Goal: Subscribe to service/newsletter

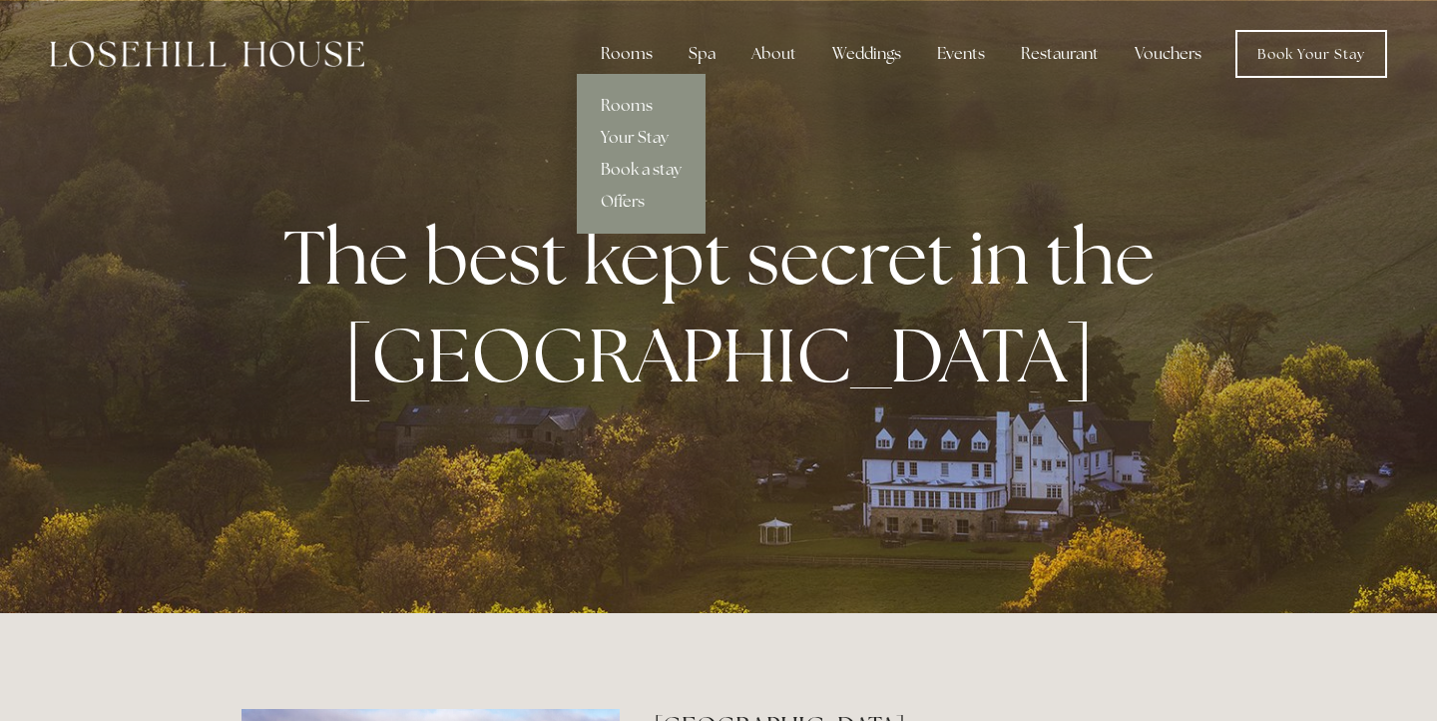
click at [627, 50] on div "Rooms" at bounding box center [627, 54] width 84 height 40
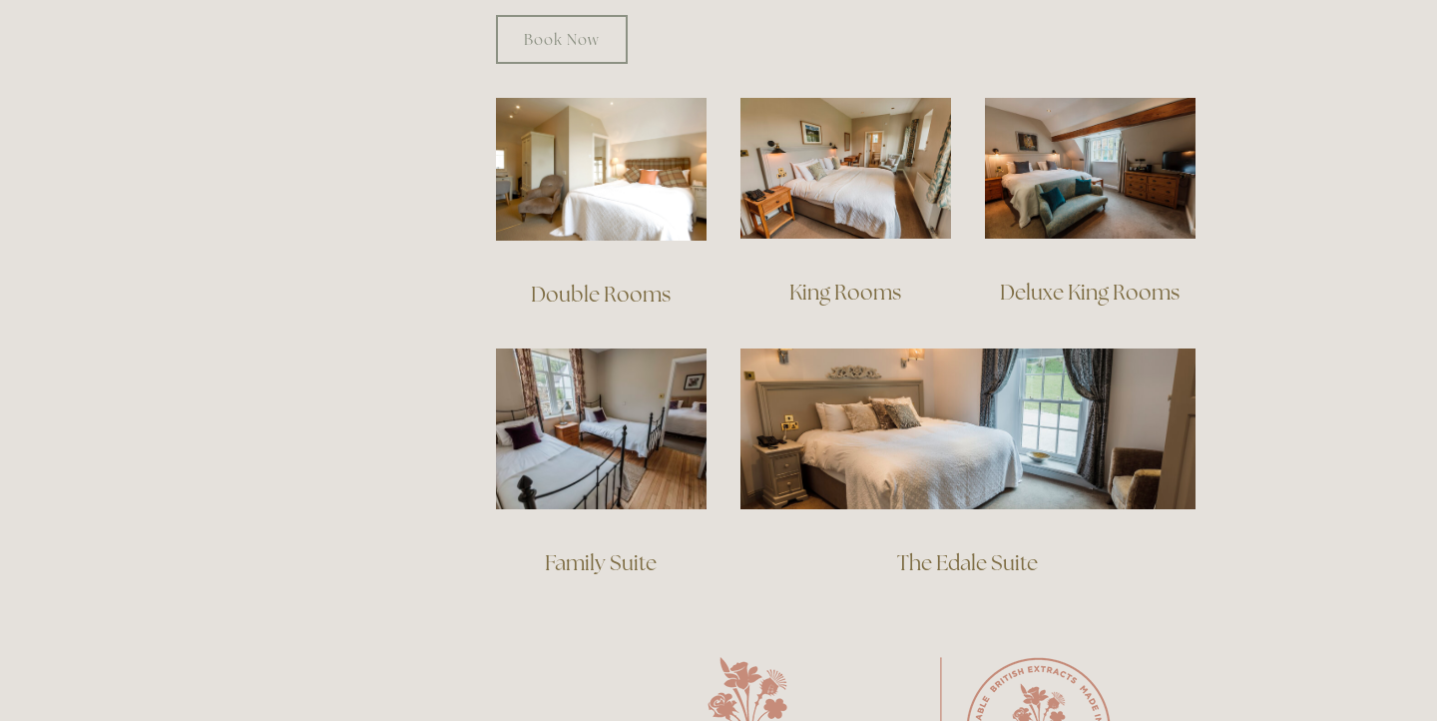
scroll to position [1366, 0]
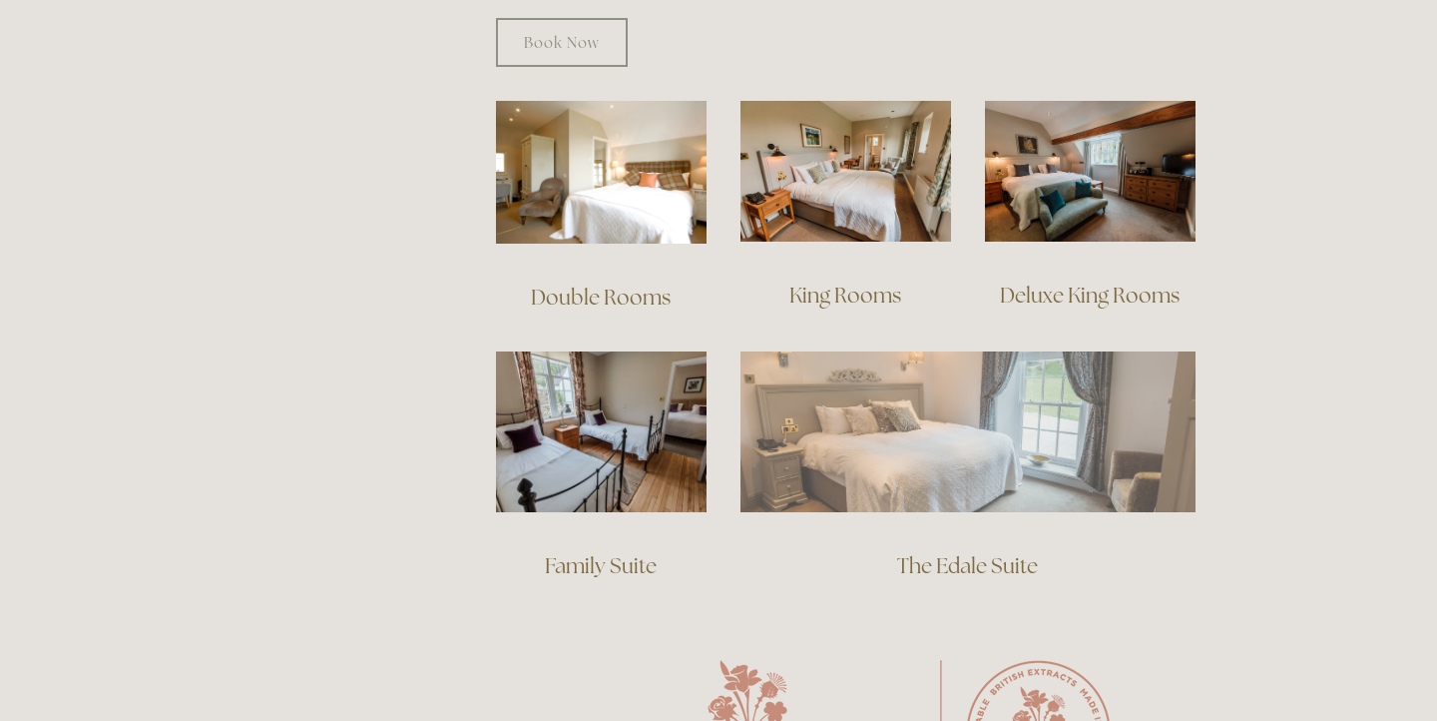
click at [930, 410] on img at bounding box center [968, 431] width 455 height 160
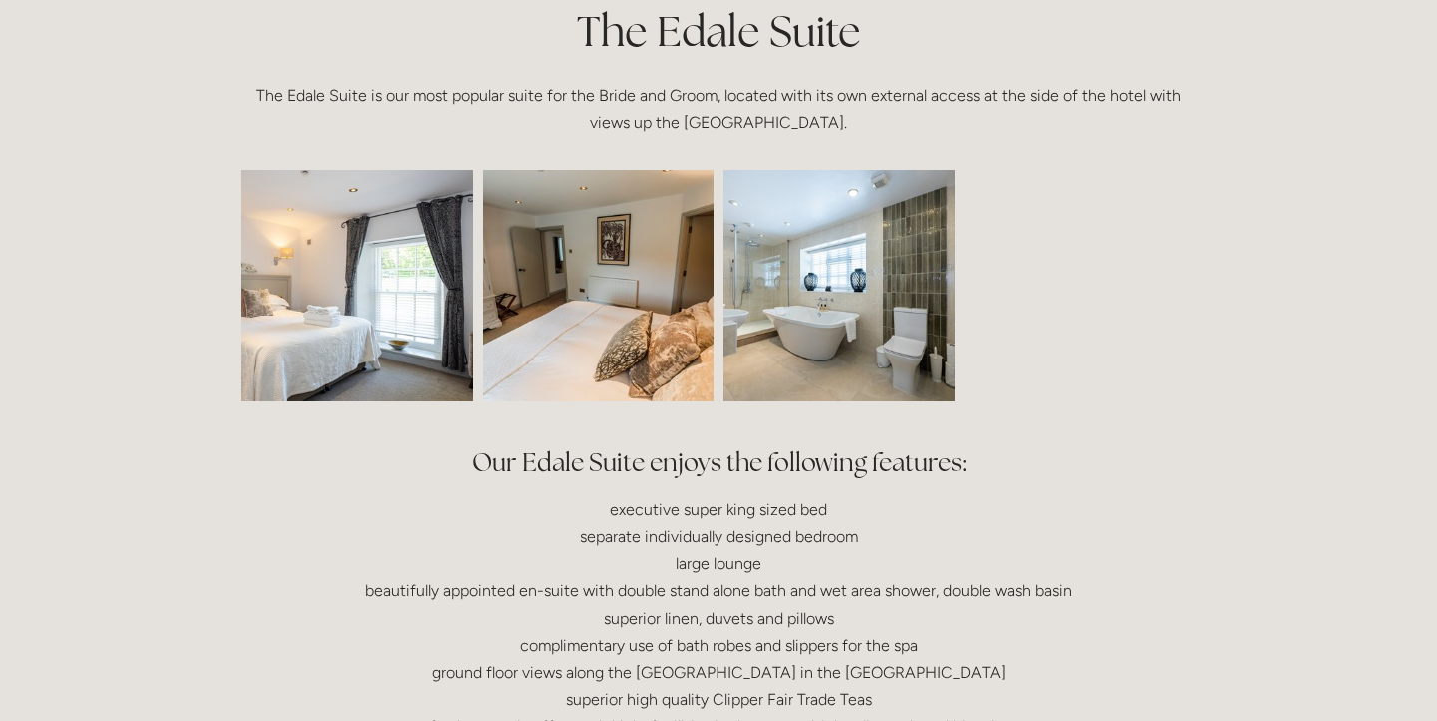
scroll to position [521, 0]
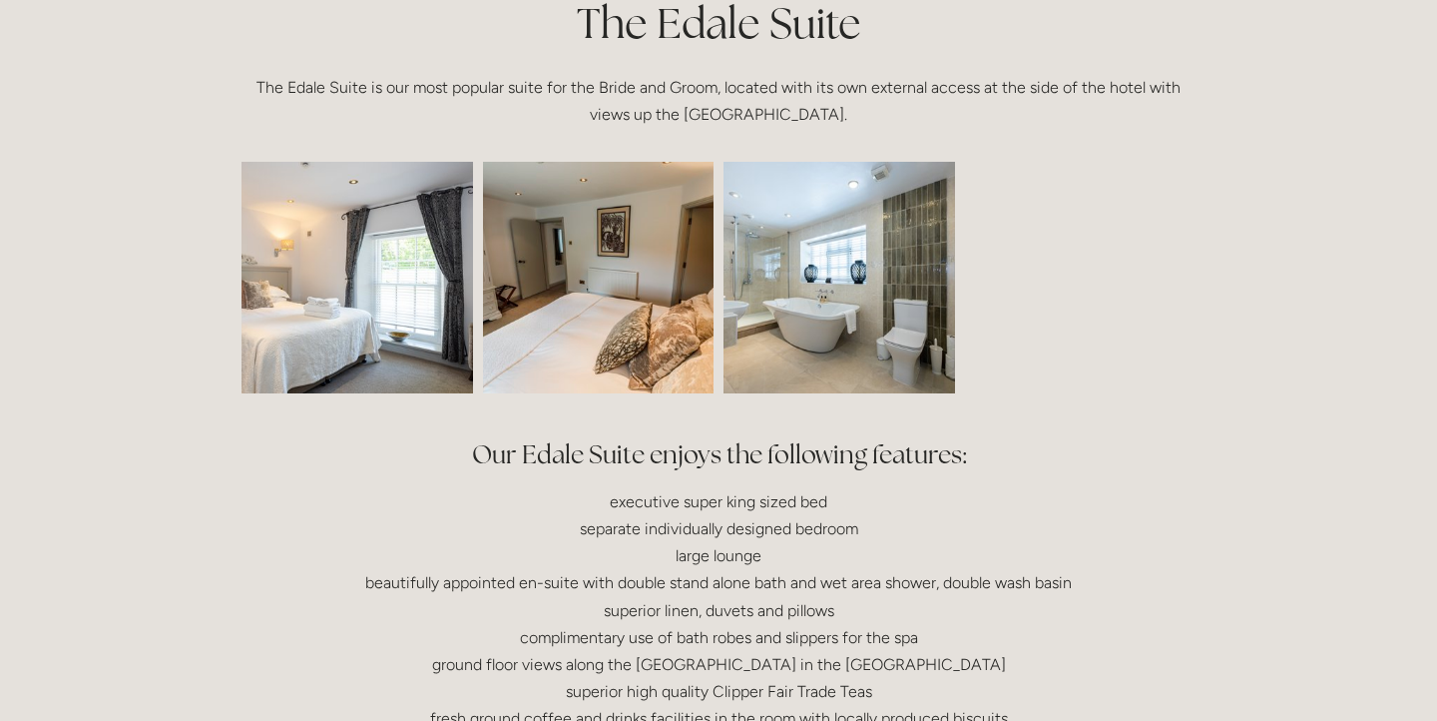
click at [371, 315] on img at bounding box center [310, 278] width 347 height 232
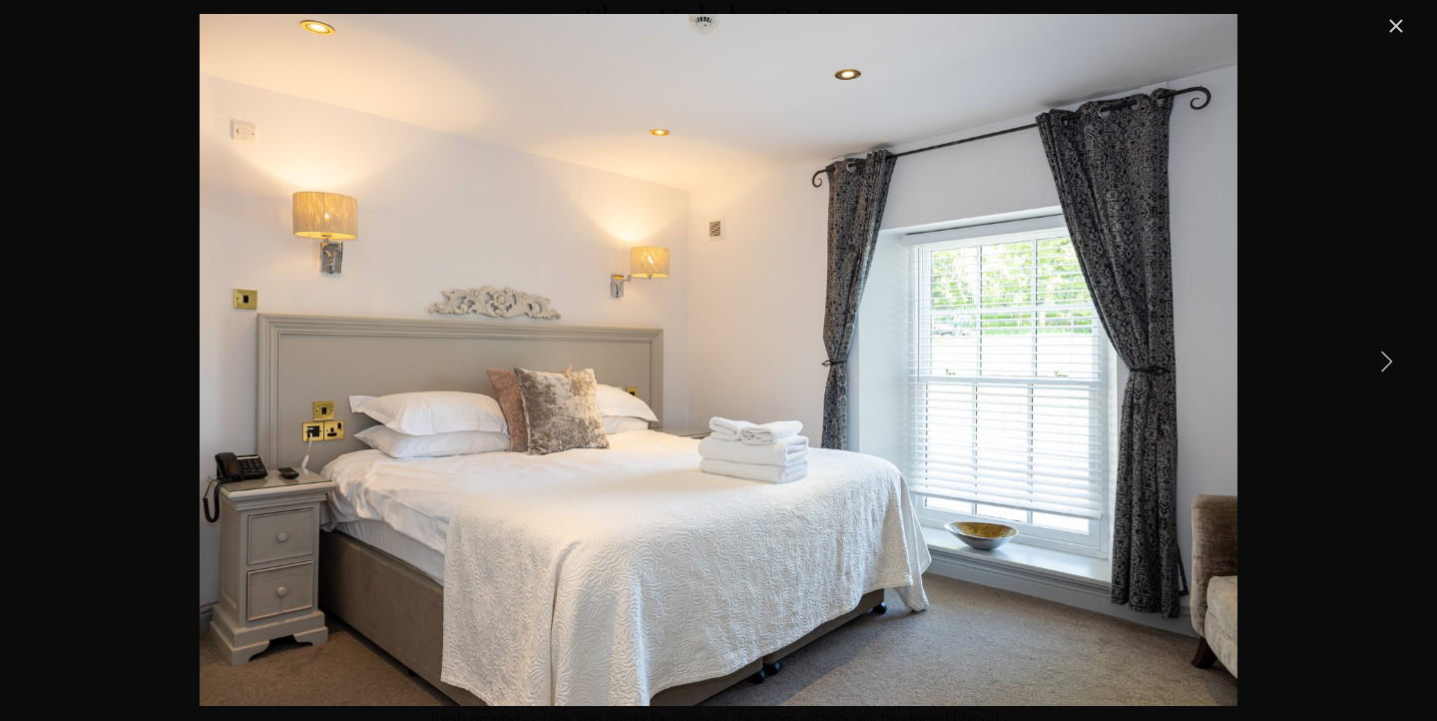
click at [1389, 354] on link "Next Item" at bounding box center [1386, 360] width 44 height 44
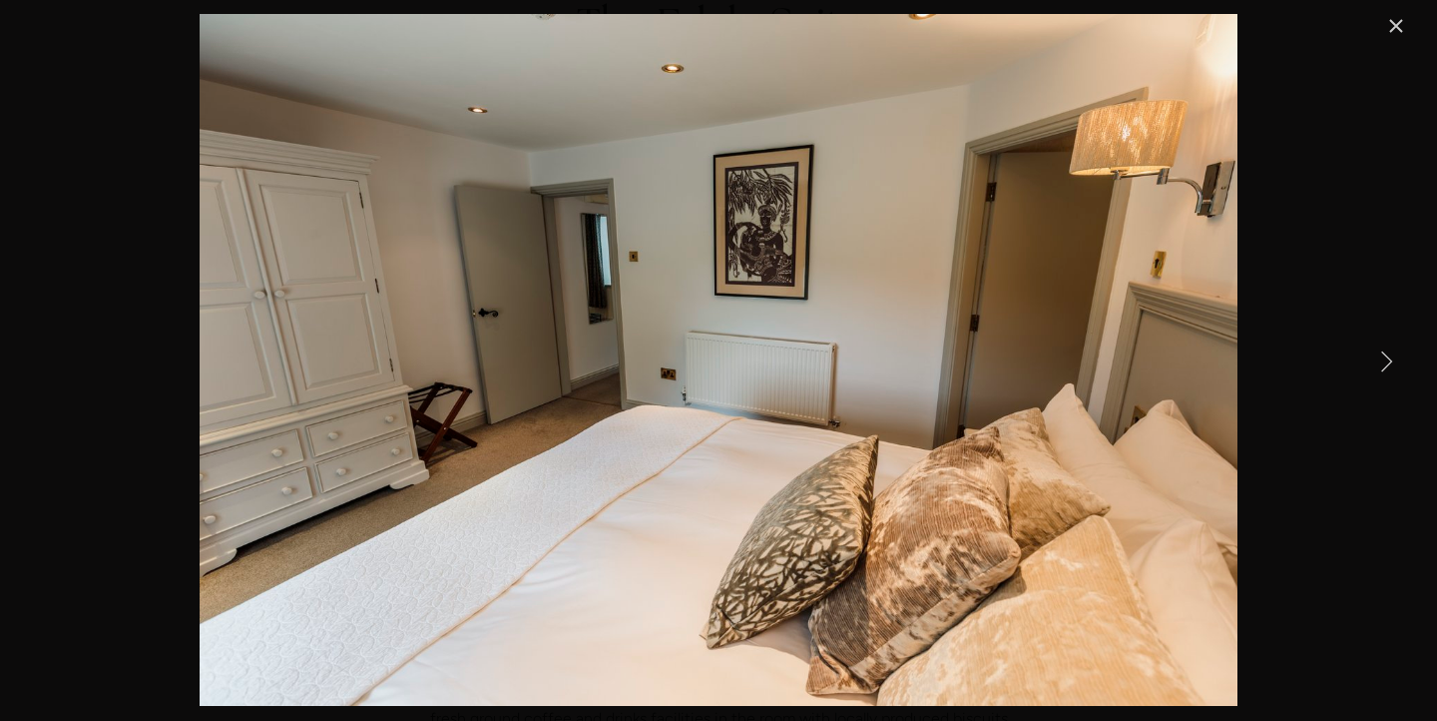
click at [1389, 354] on link "Next Item" at bounding box center [1386, 360] width 44 height 44
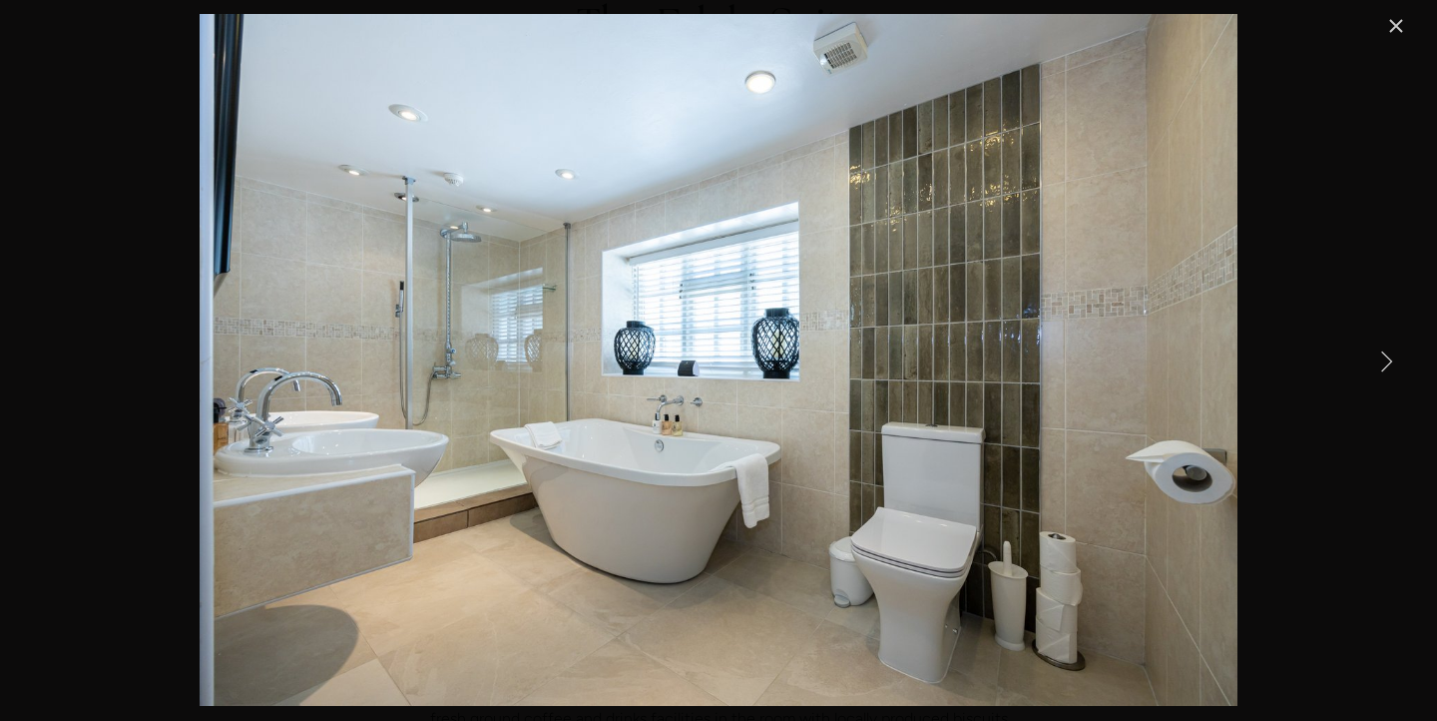
click at [1389, 354] on link "Next Item" at bounding box center [1386, 360] width 44 height 44
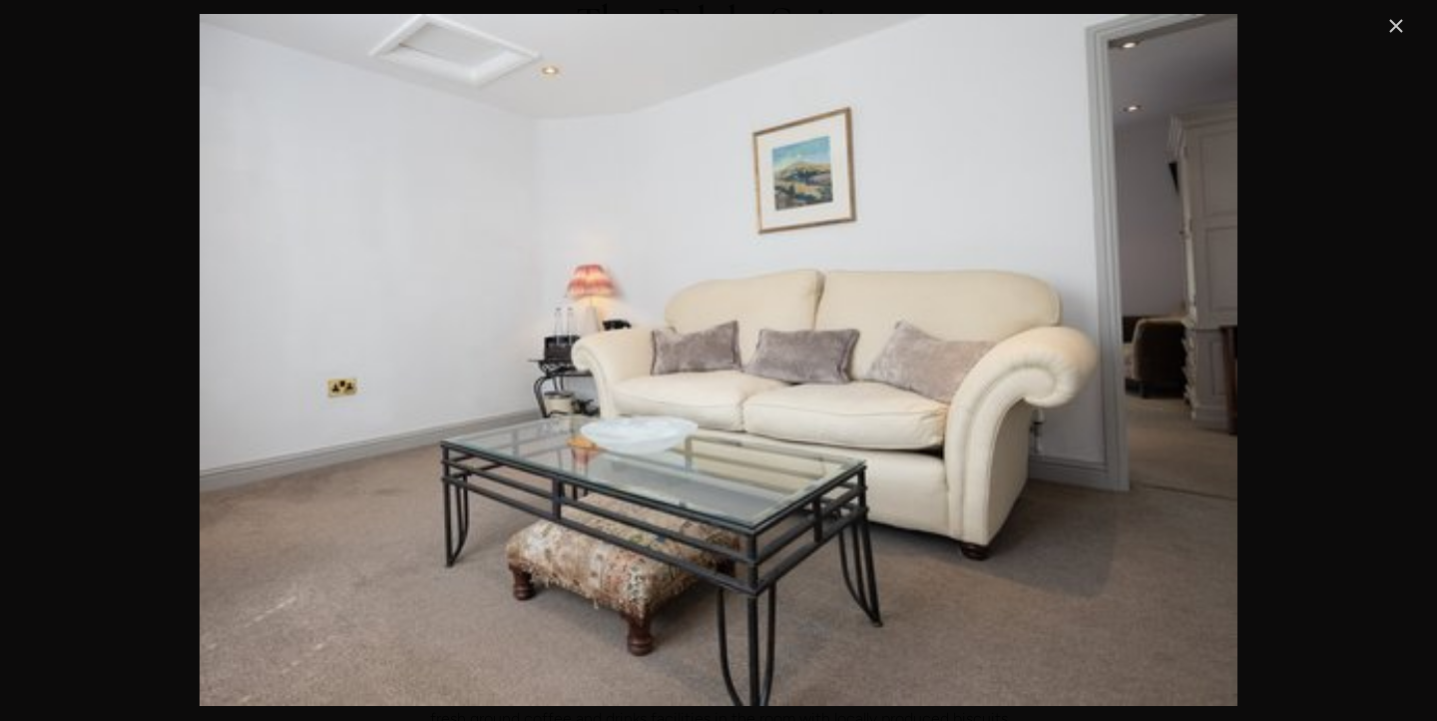
click at [1393, 19] on link "Close" at bounding box center [1396, 26] width 24 height 24
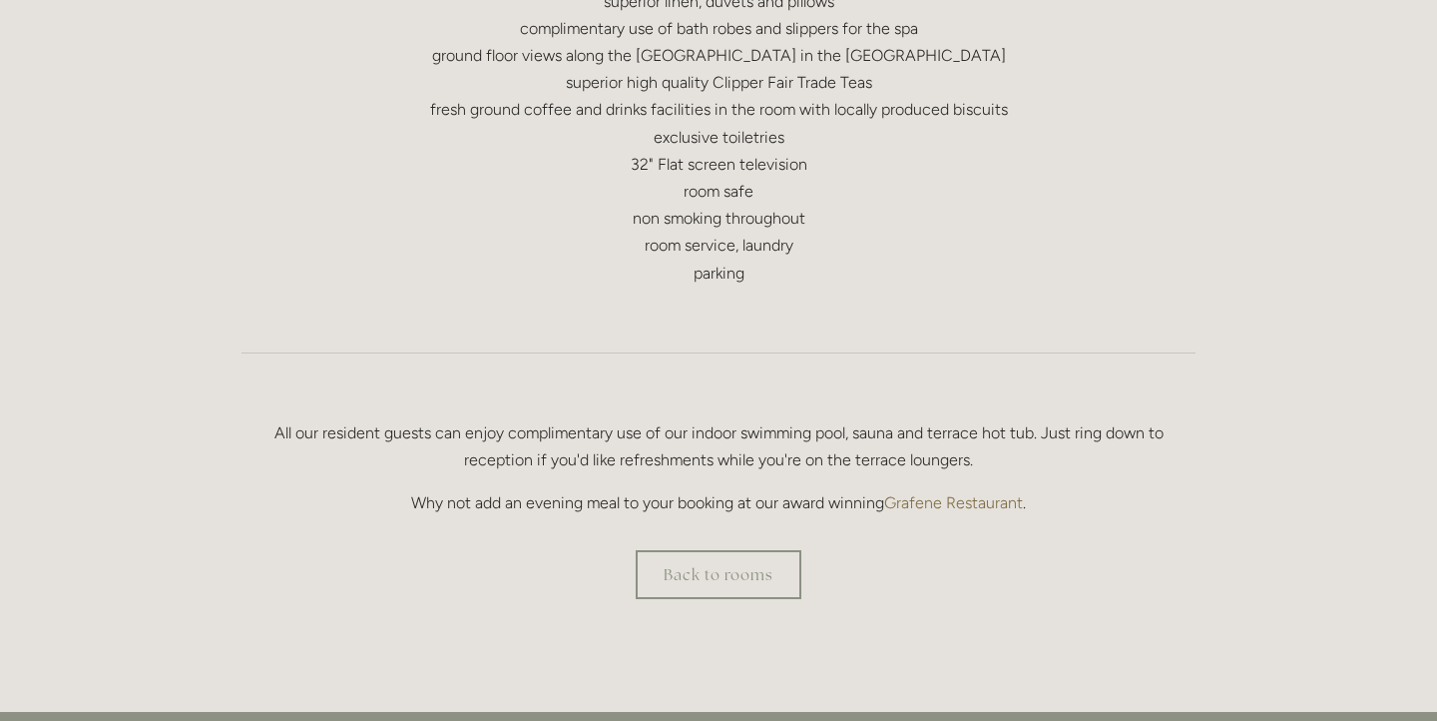
scroll to position [1133, 0]
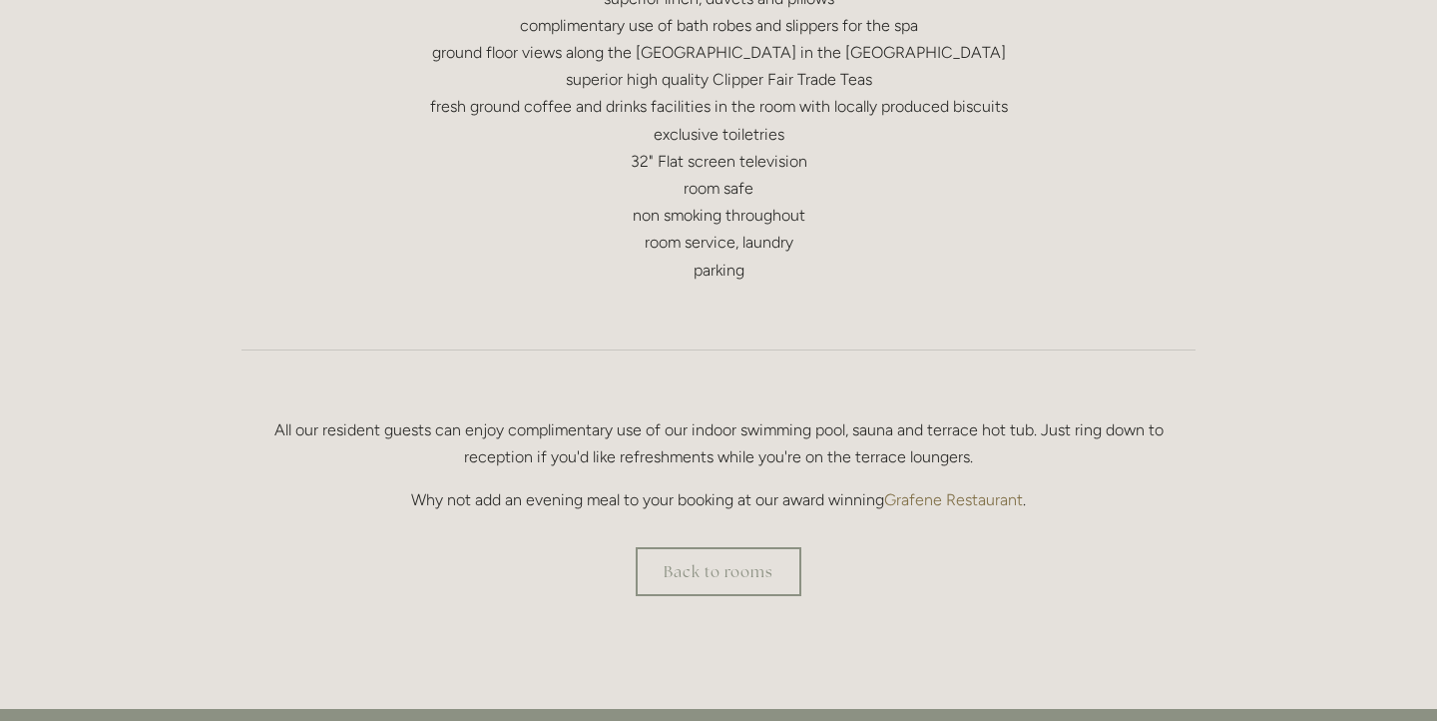
click at [956, 499] on link "Grafene Restaurant" at bounding box center [953, 499] width 139 height 19
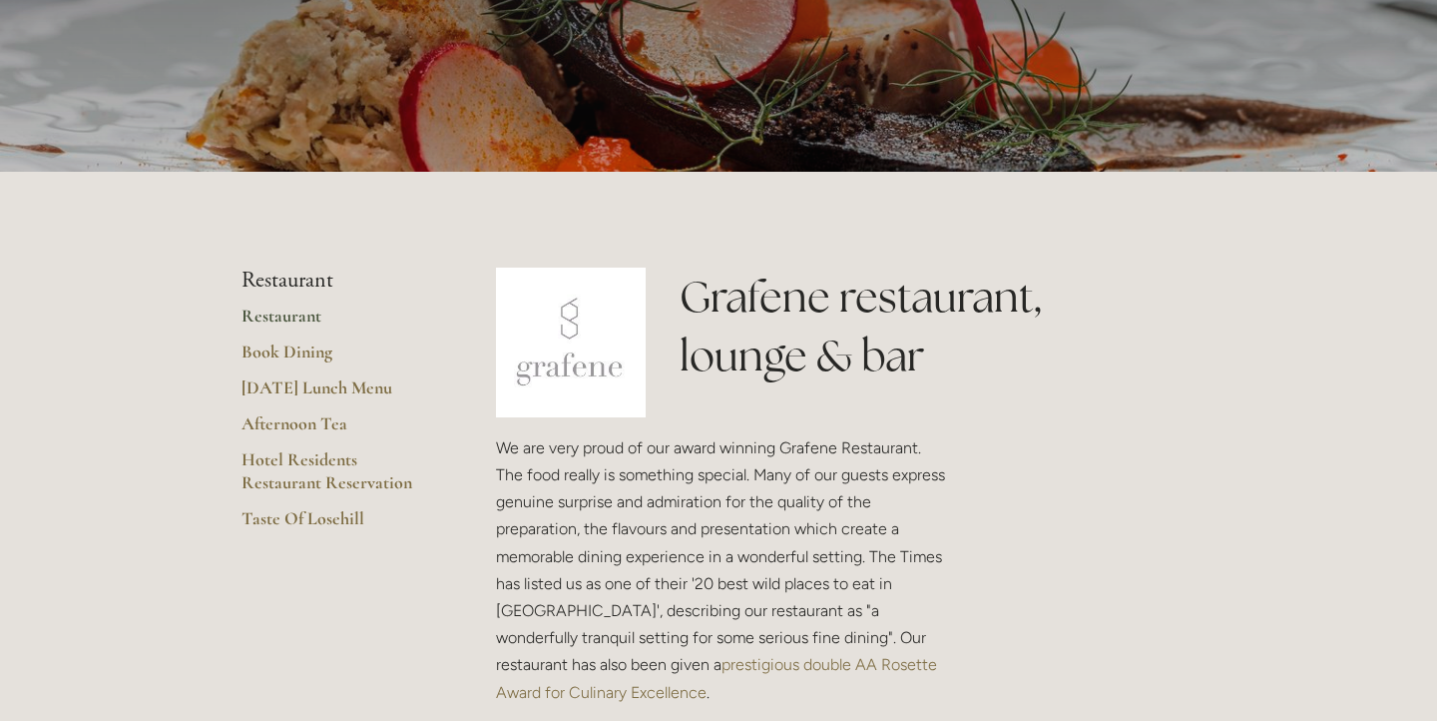
scroll to position [267, 0]
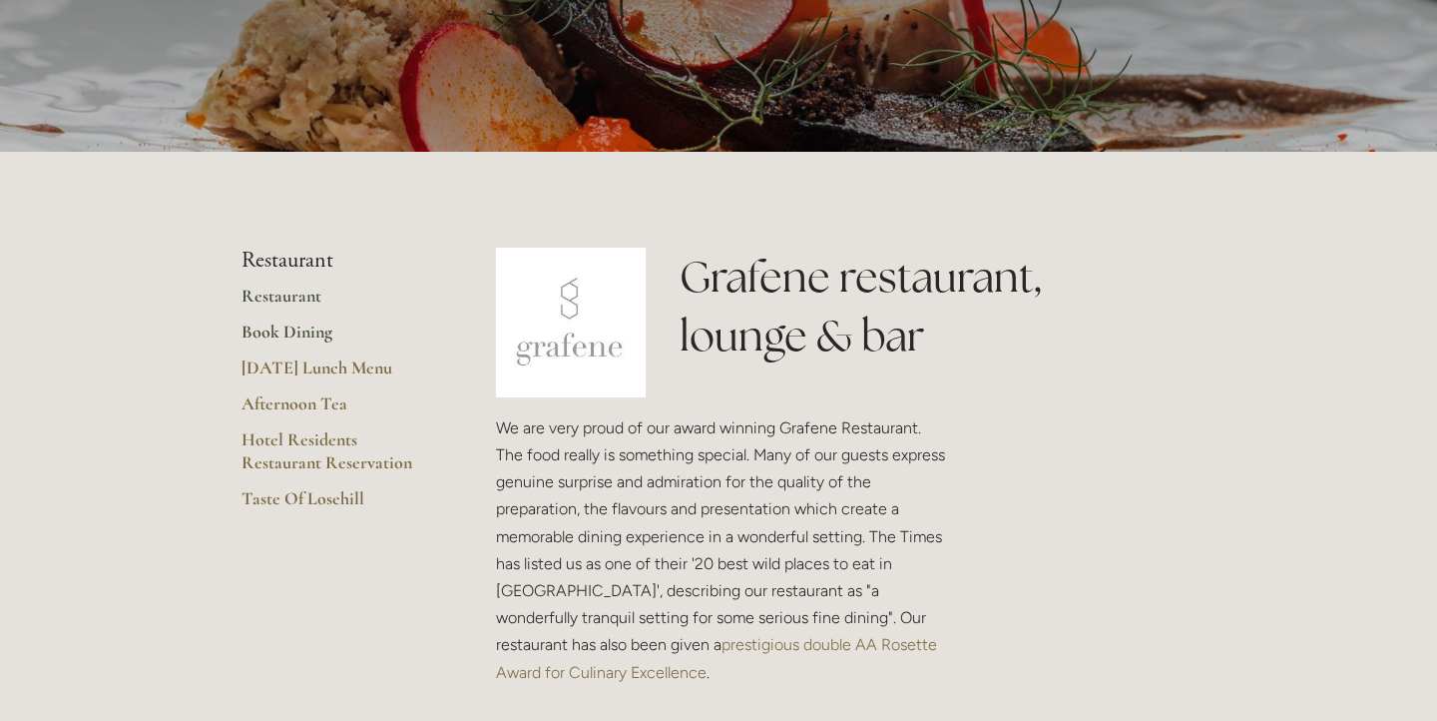
click at [301, 330] on link "Book Dining" at bounding box center [337, 338] width 191 height 36
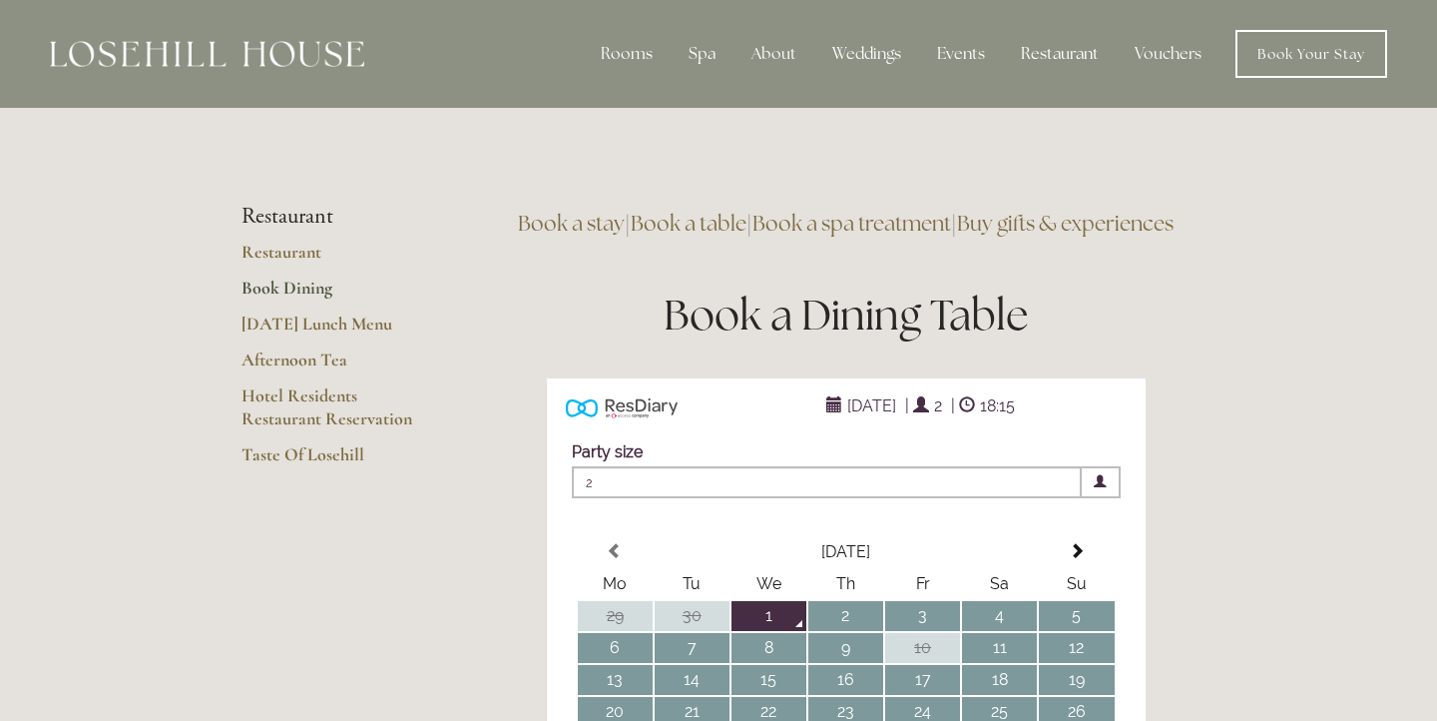
type input "Any Area"
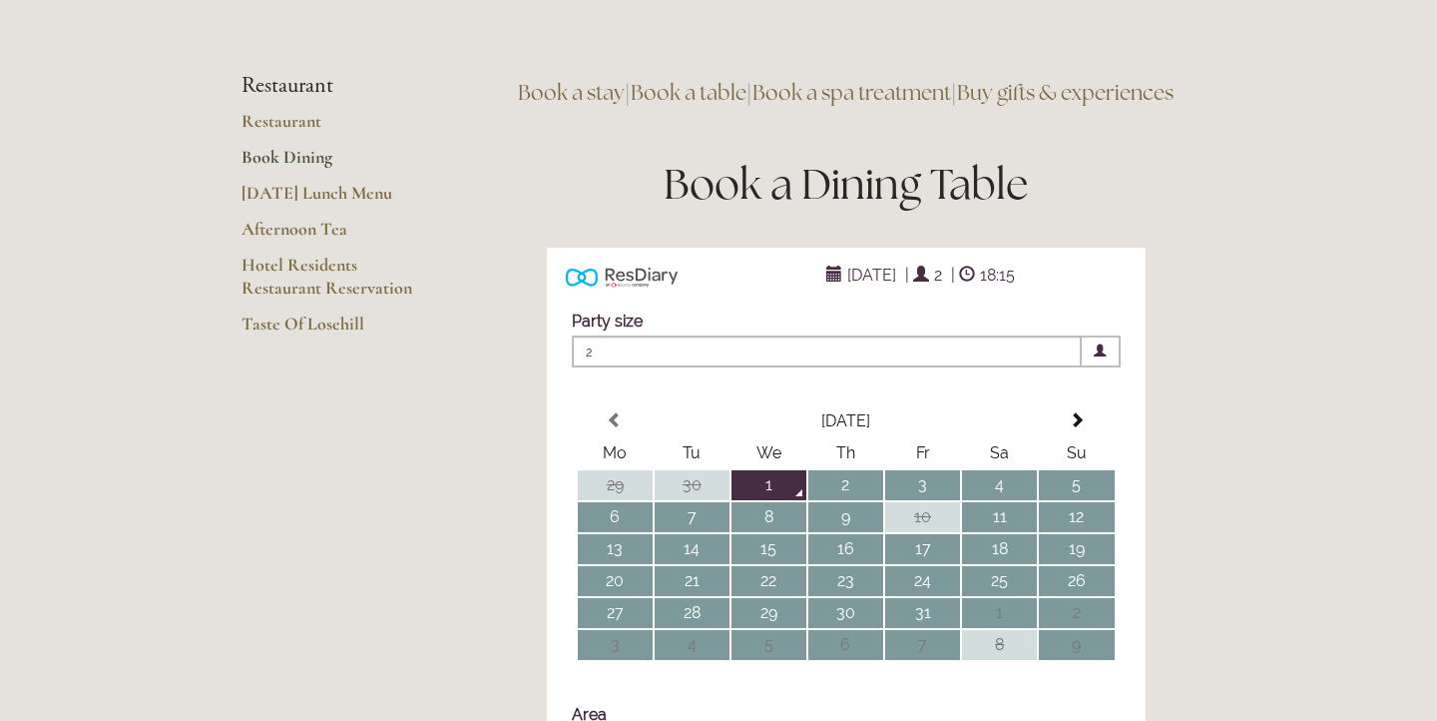
scroll to position [135, 0]
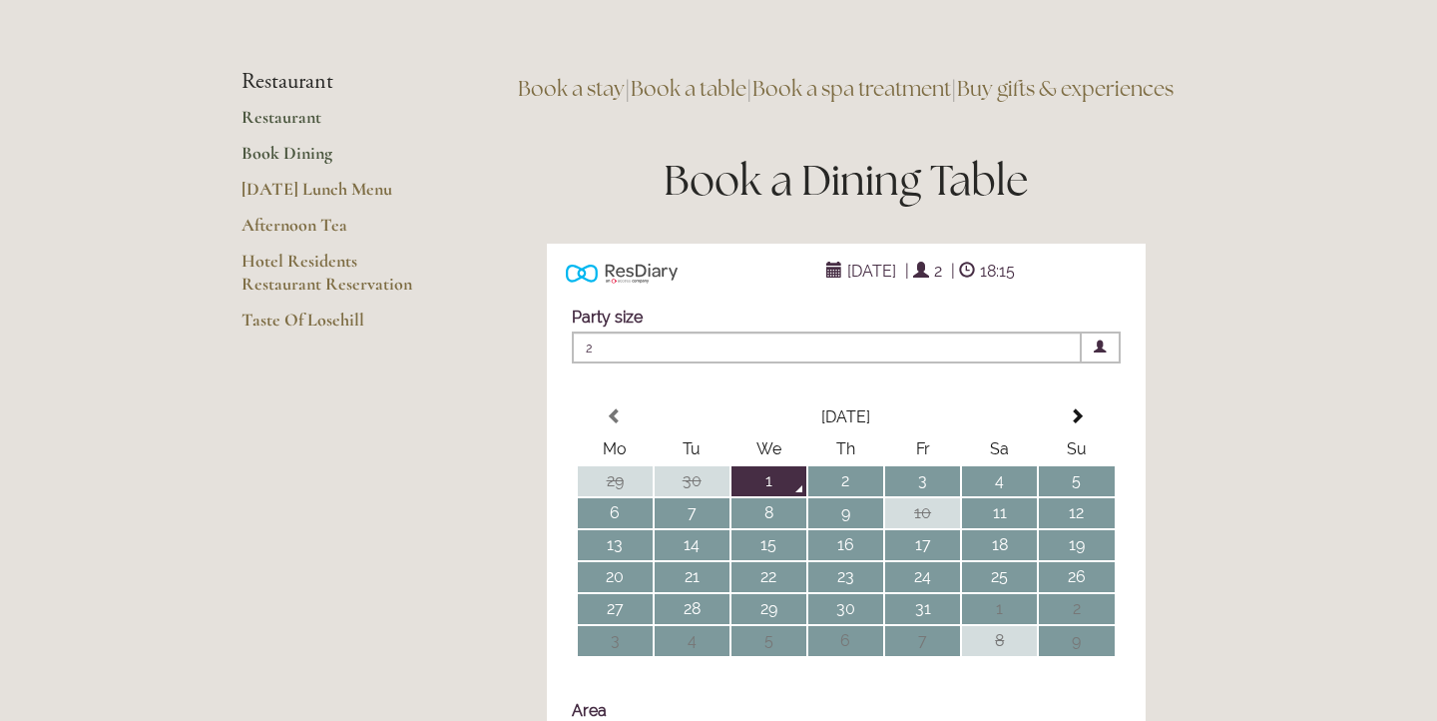
click at [278, 112] on link "Restaurant" at bounding box center [337, 124] width 191 height 36
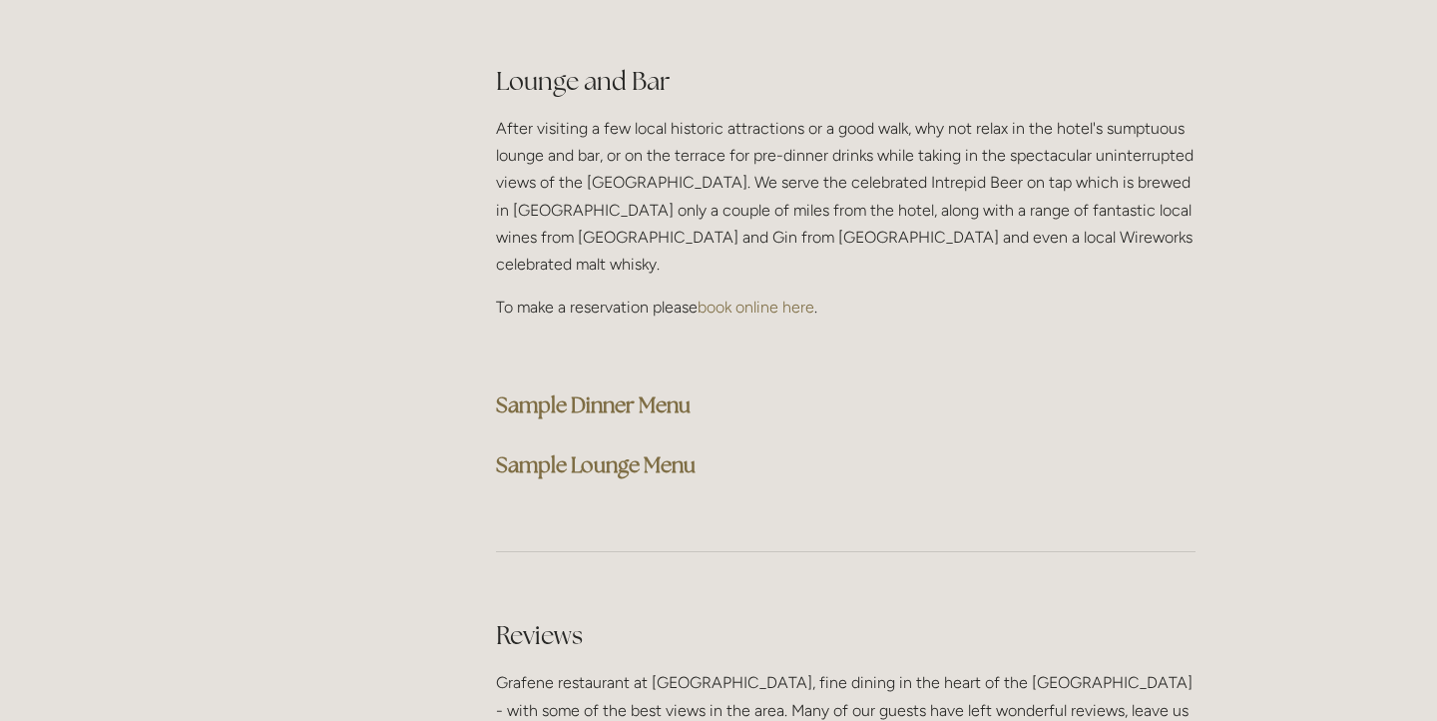
scroll to position [5115, 0]
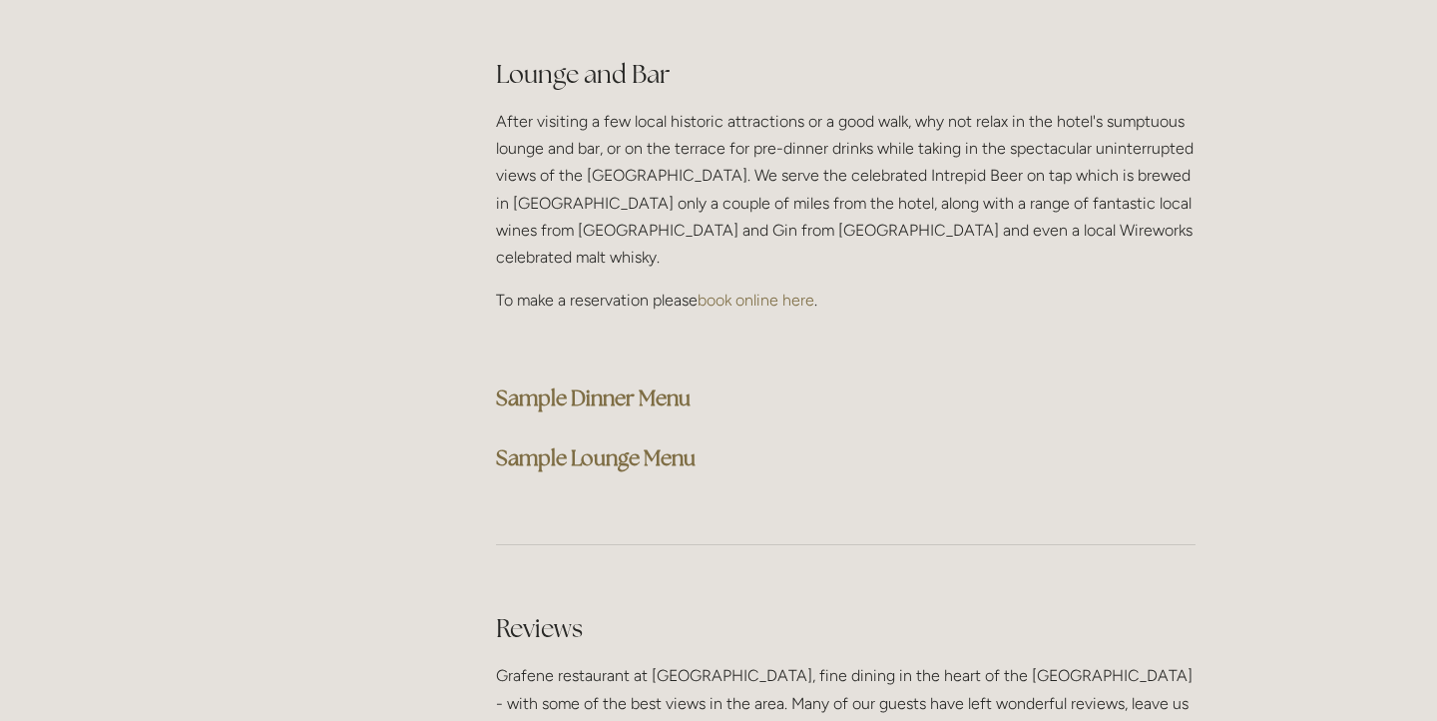
click at [615, 384] on strong "Sample Dinner Menu" at bounding box center [593, 397] width 195 height 27
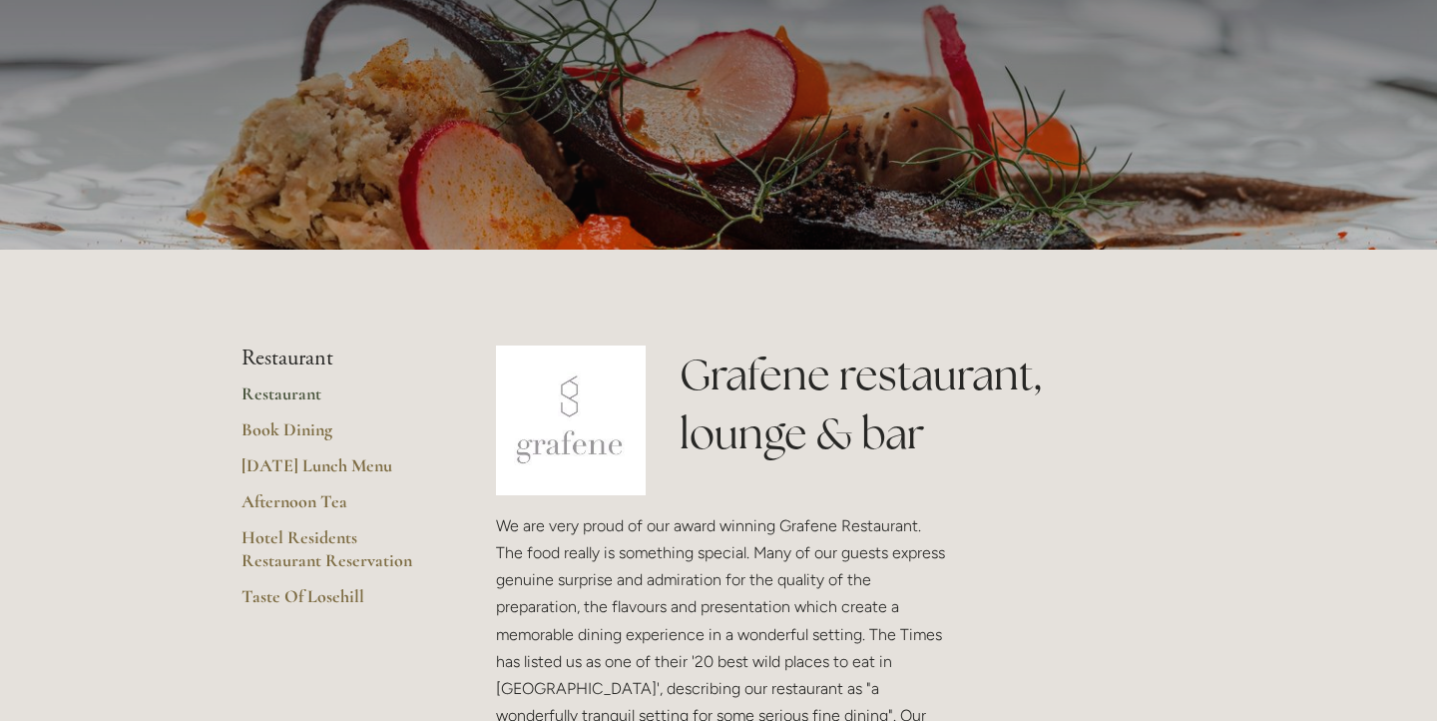
scroll to position [0, 0]
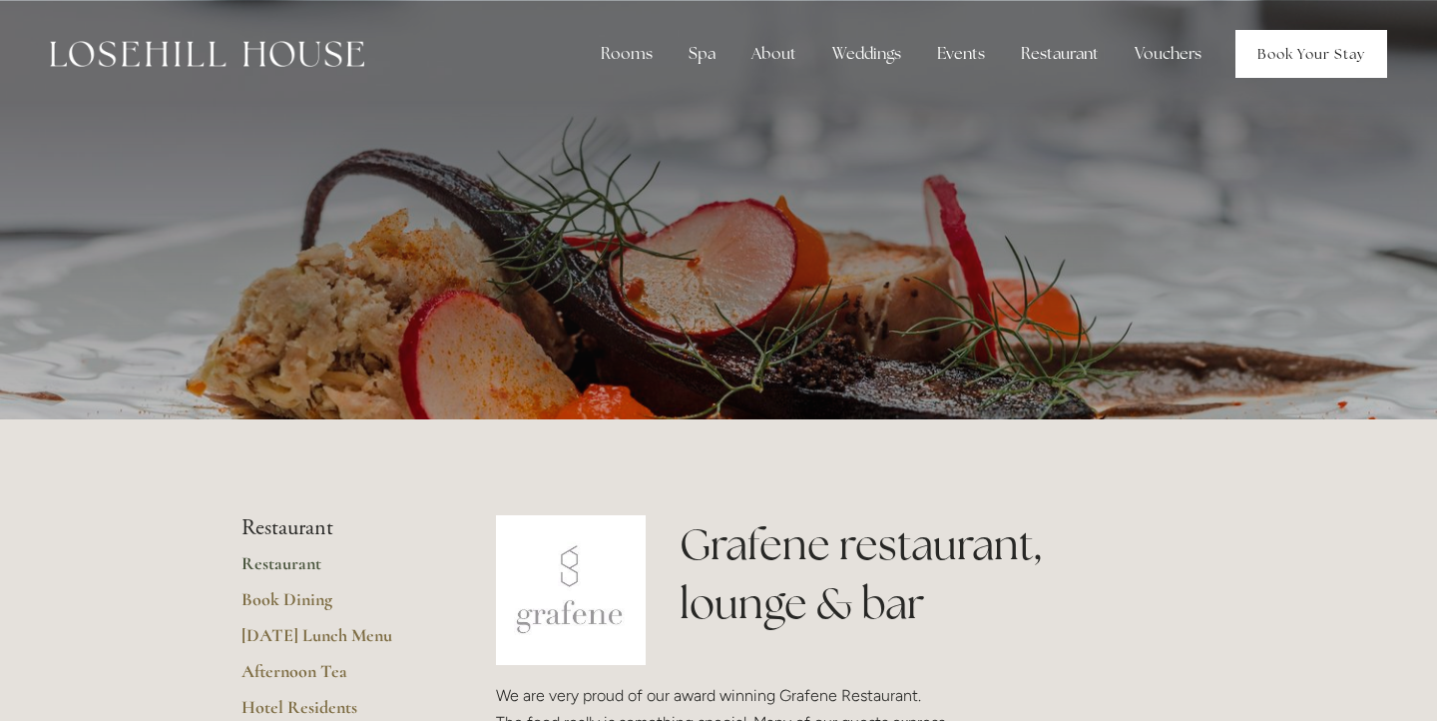
click at [1307, 50] on link "Book Your Stay" at bounding box center [1312, 54] width 152 height 48
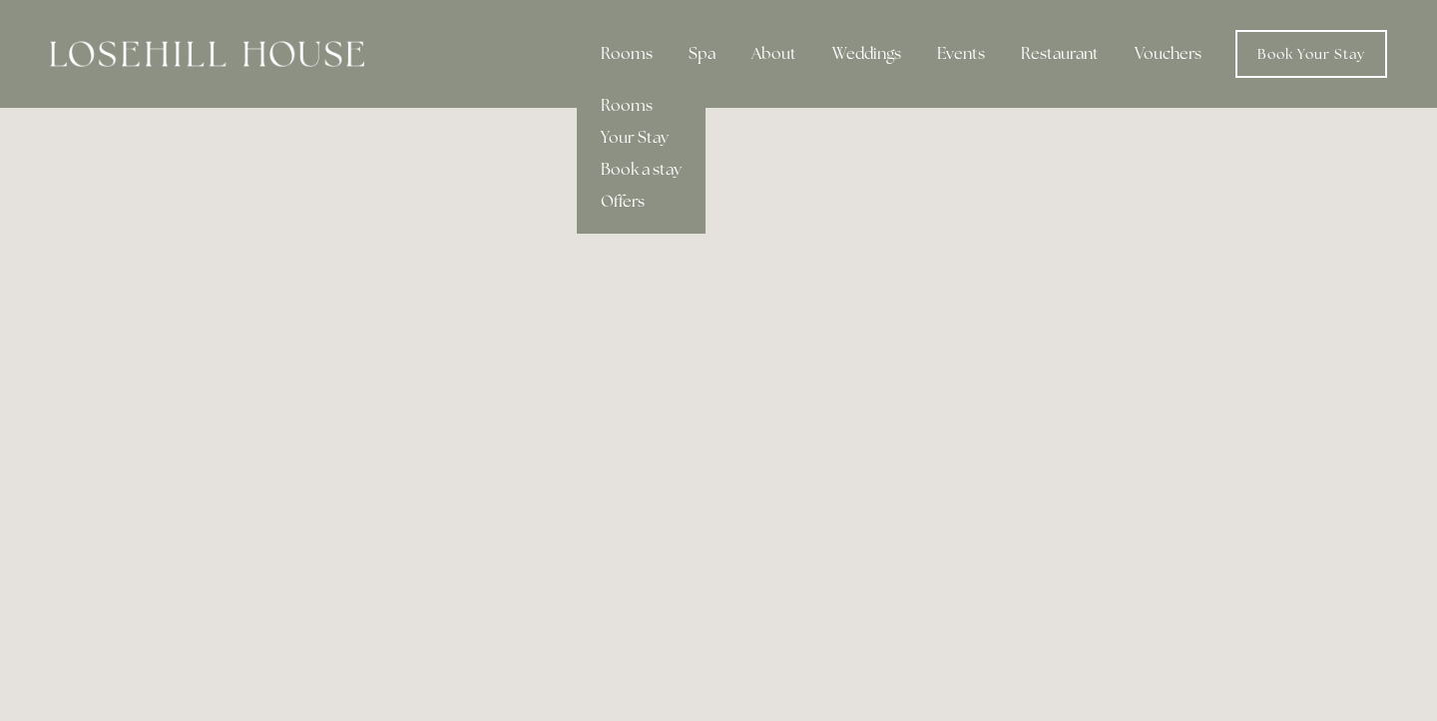
click at [619, 199] on link "Offers" at bounding box center [641, 202] width 129 height 32
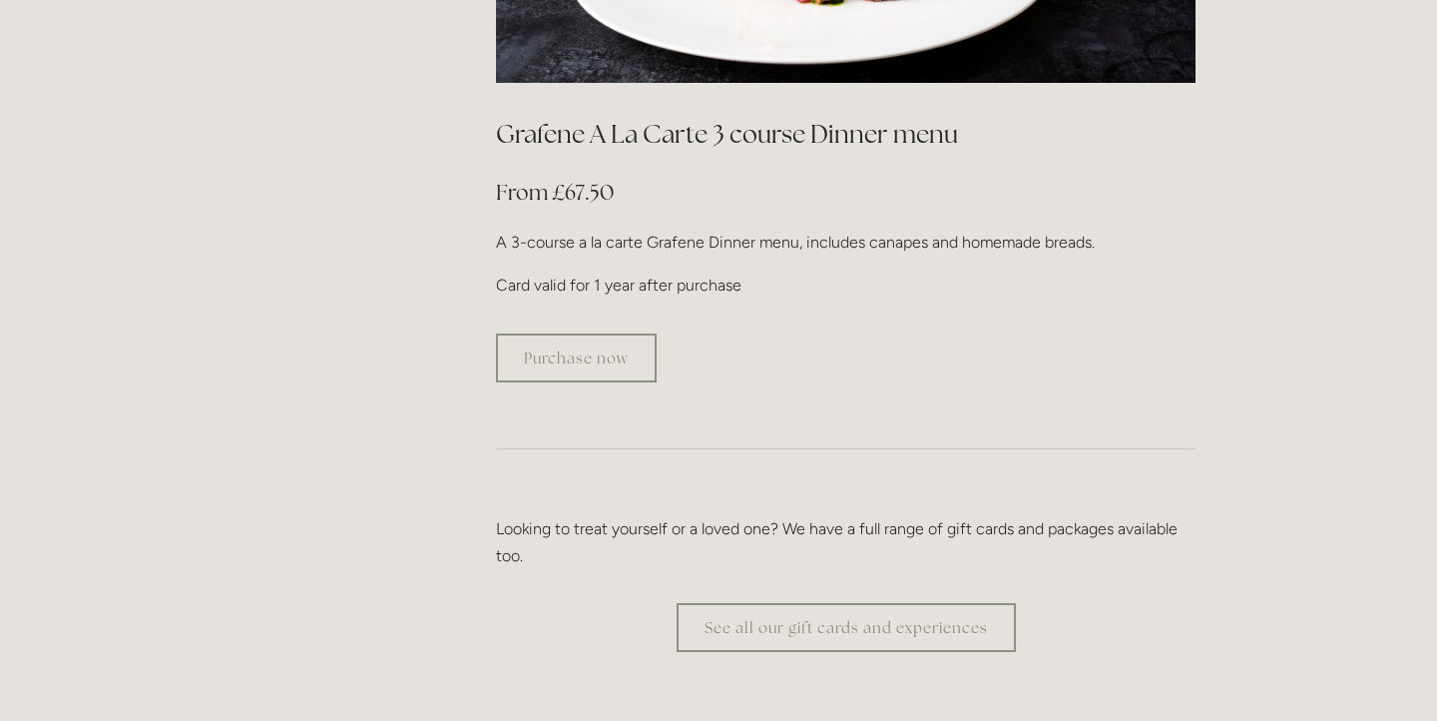
scroll to position [3675, 0]
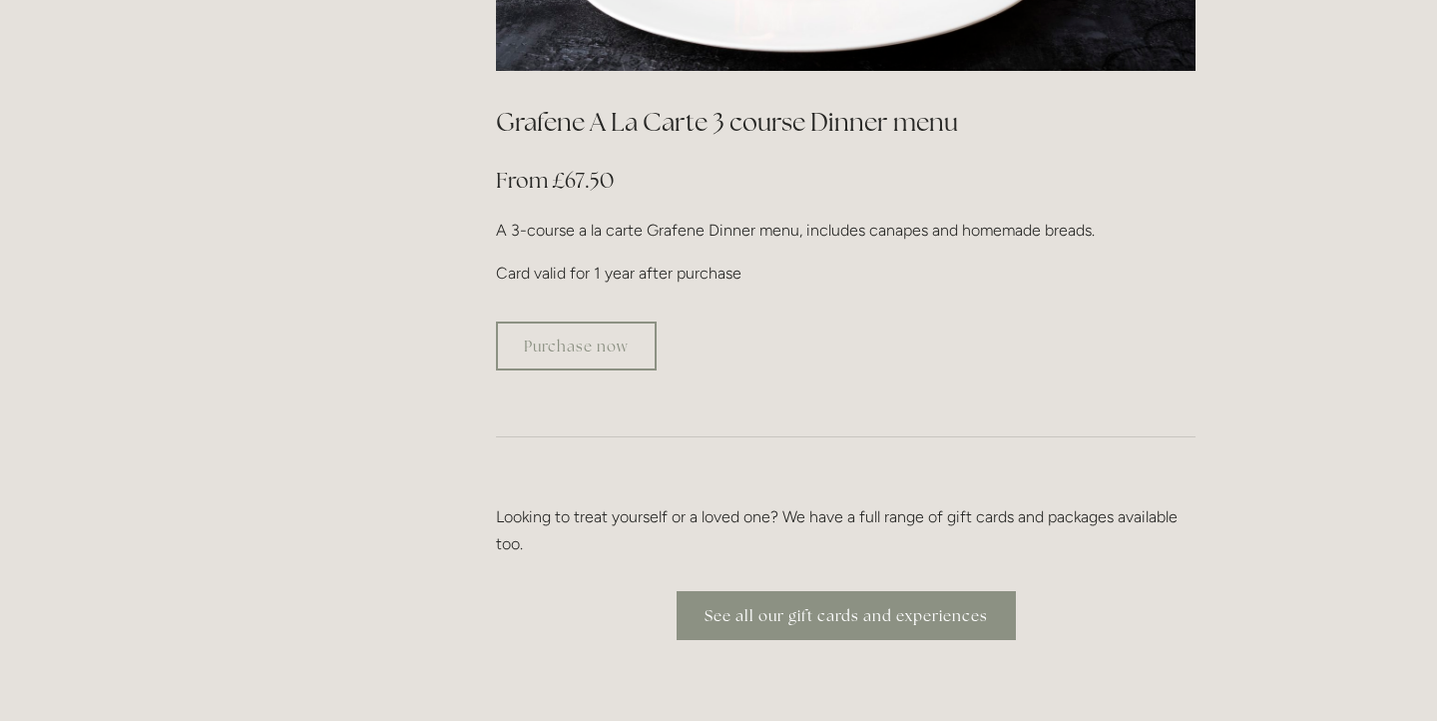
click at [855, 591] on link "See all our gift cards and experiences" at bounding box center [846, 615] width 339 height 49
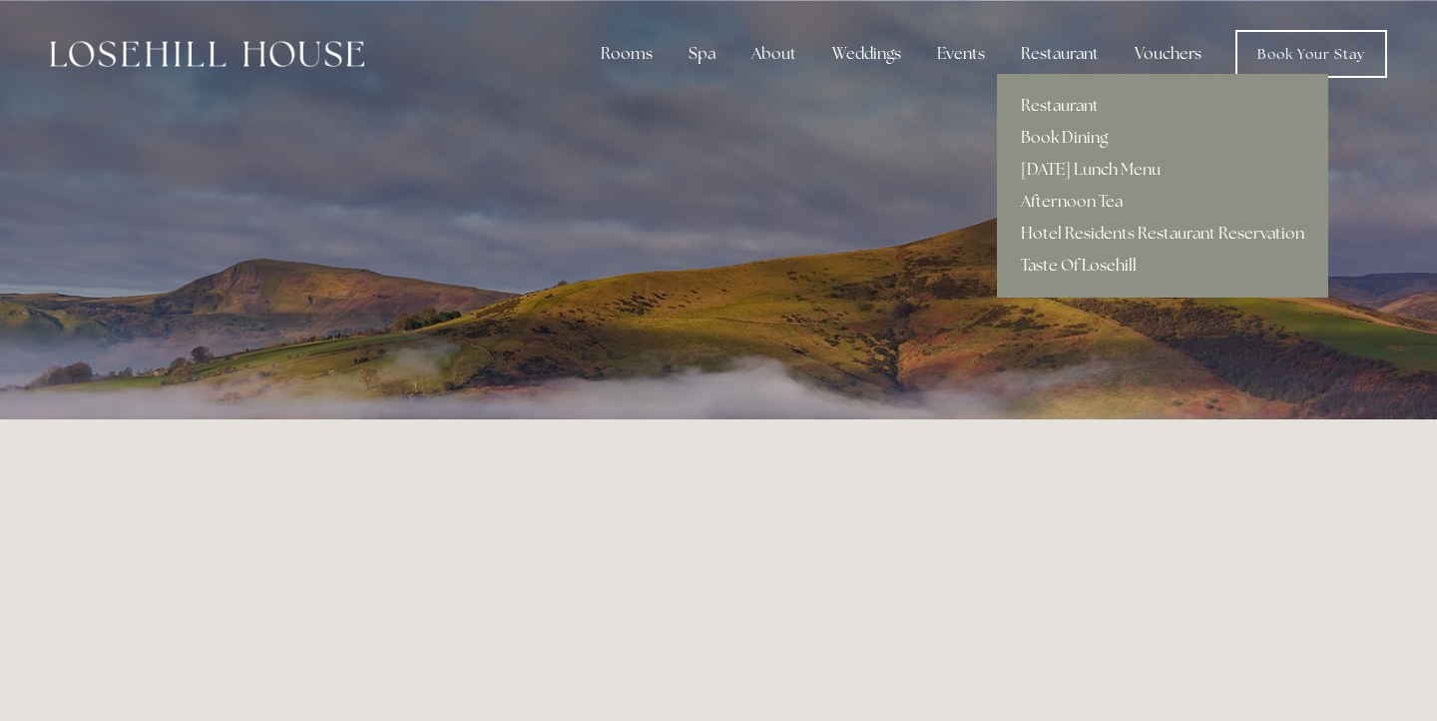
click at [1047, 263] on link "Taste Of Losehill" at bounding box center [1162, 266] width 331 height 32
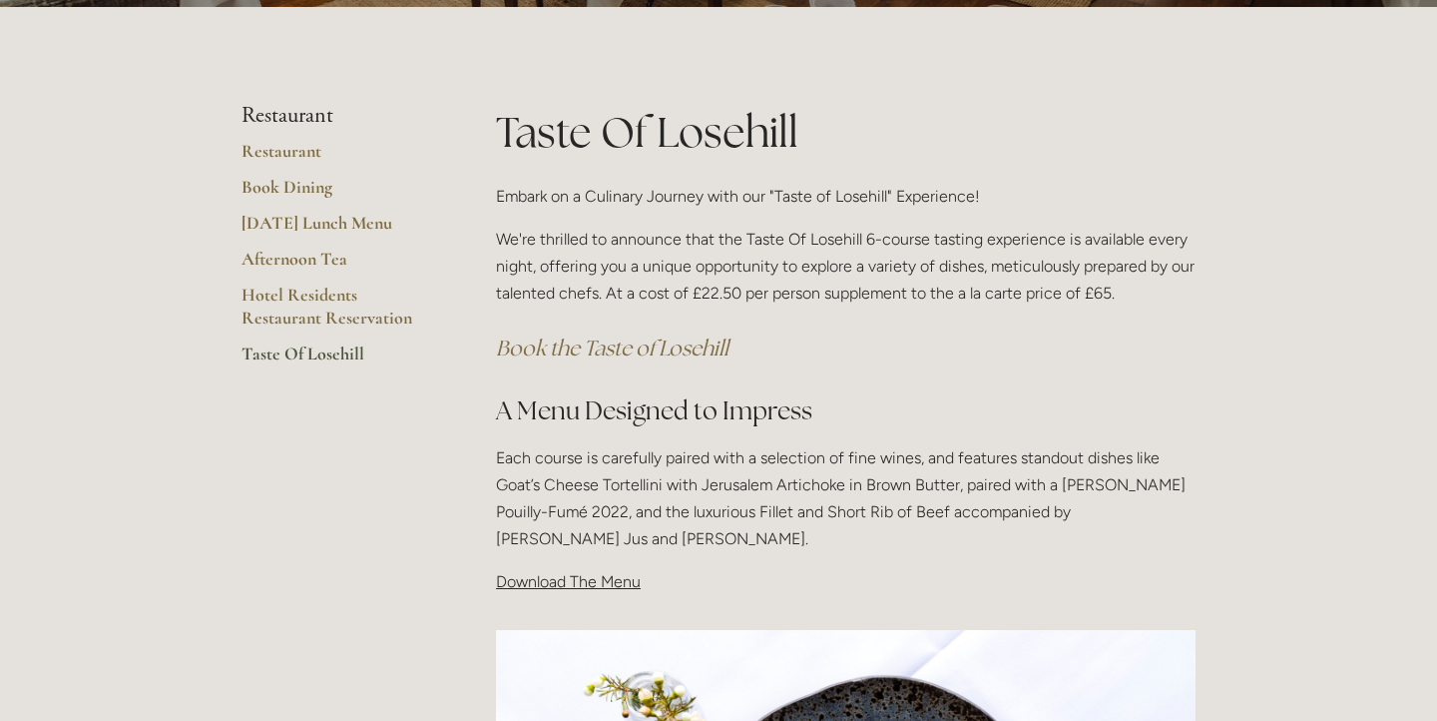
scroll to position [276, 0]
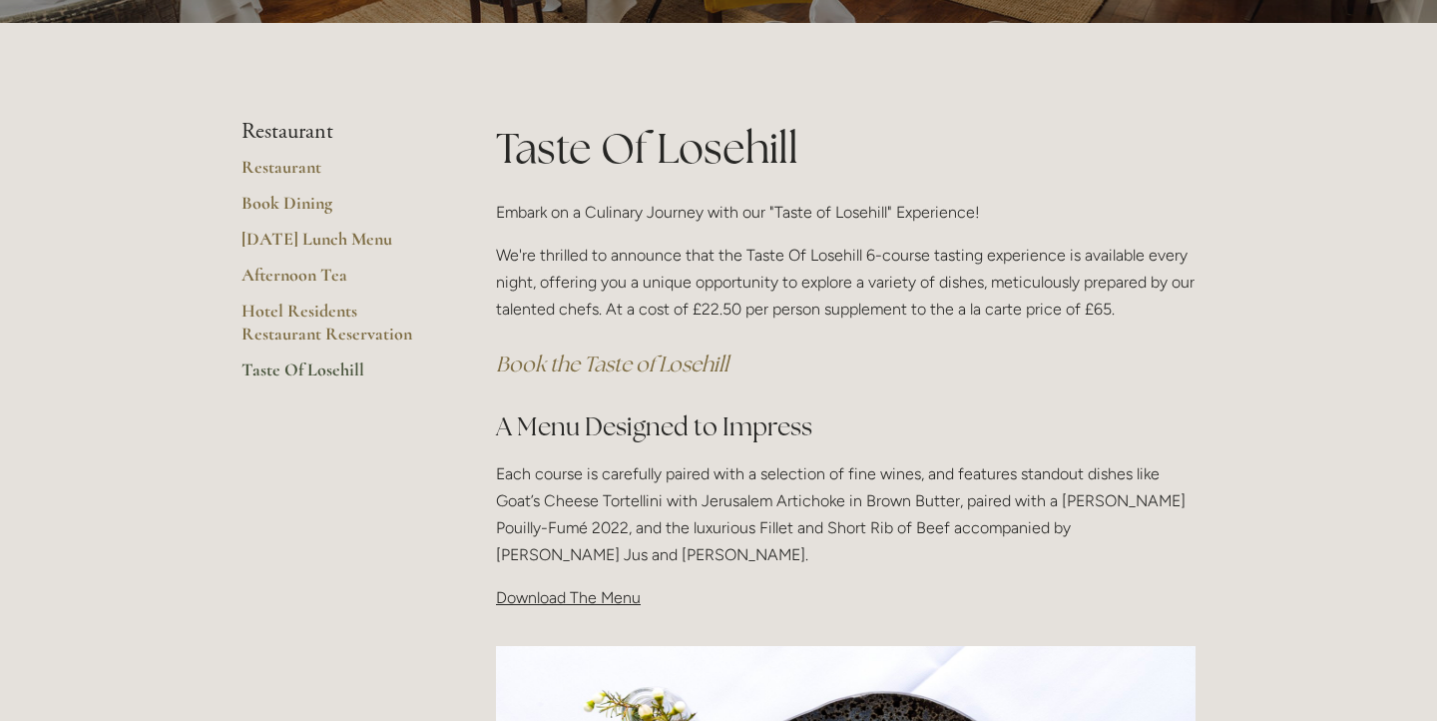
click at [529, 598] on span "Download The Menu" at bounding box center [568, 597] width 145 height 19
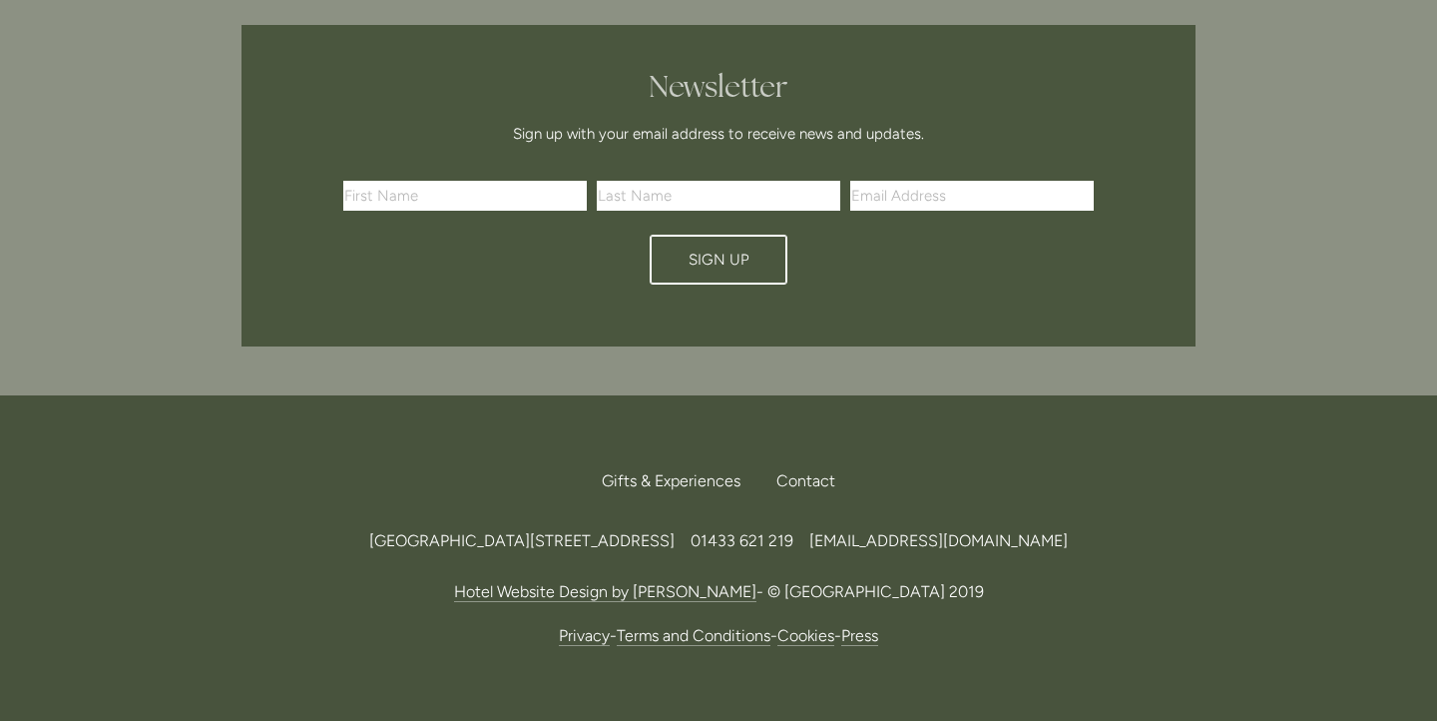
scroll to position [2099, 0]
click at [466, 194] on input "text" at bounding box center [465, 195] width 244 height 30
type input "[PERSON_NAME]"
type input "East"
type input "[EMAIL_ADDRESS][DOMAIN_NAME]"
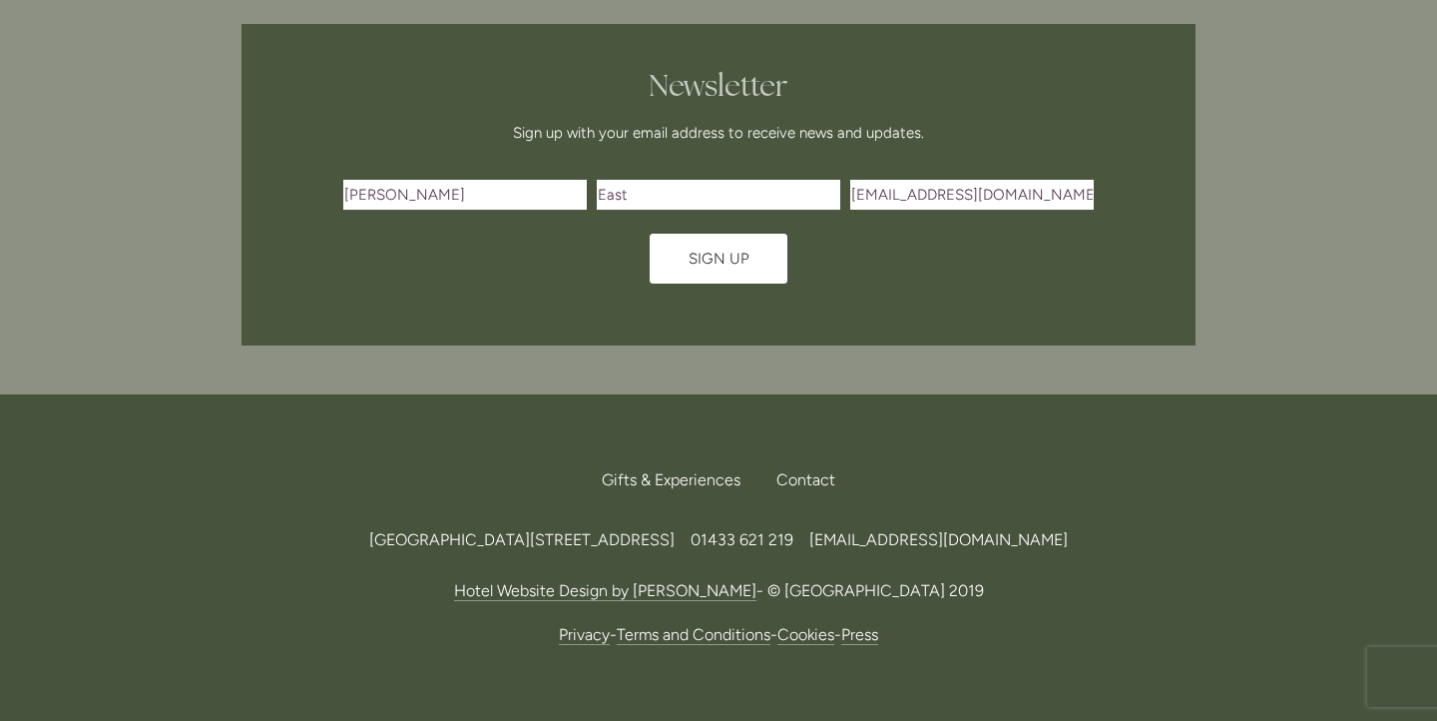
click at [724, 259] on span "Sign Up" at bounding box center [719, 259] width 61 height 18
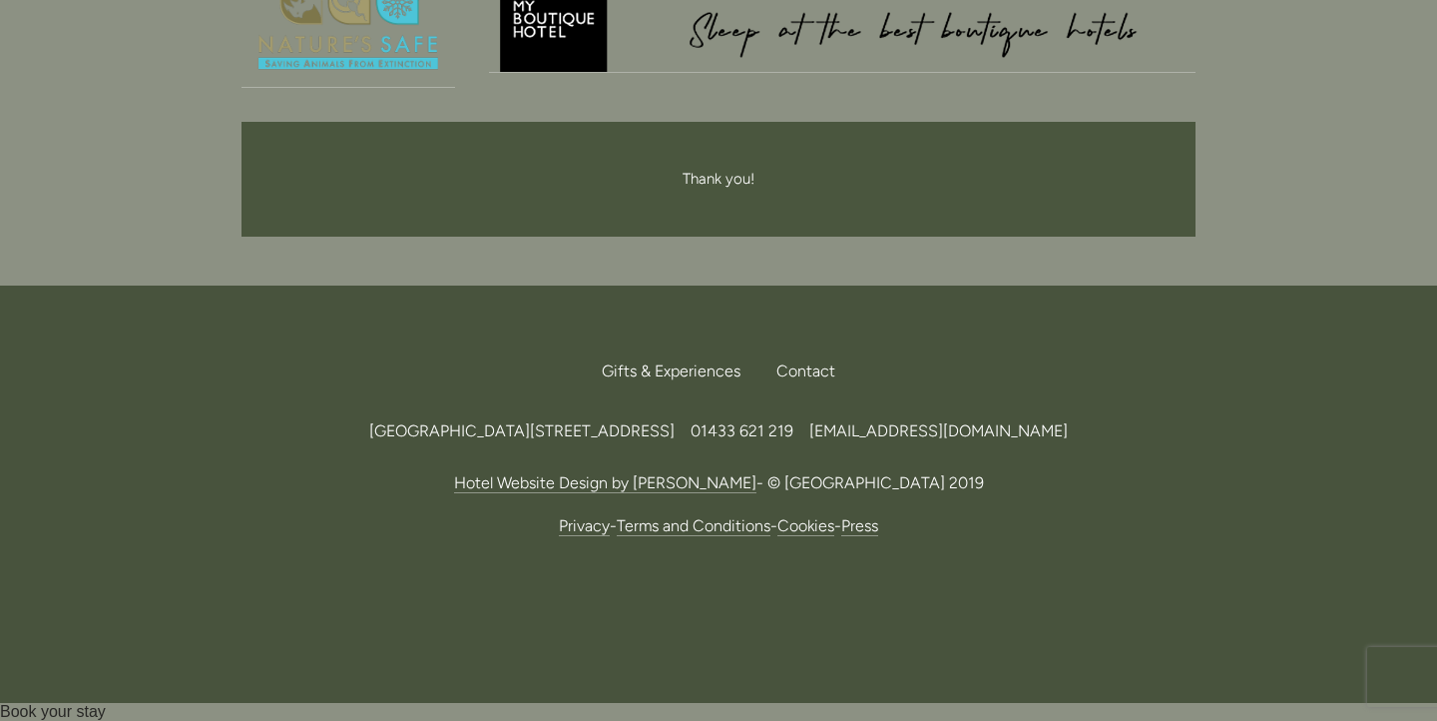
scroll to position [2001, 0]
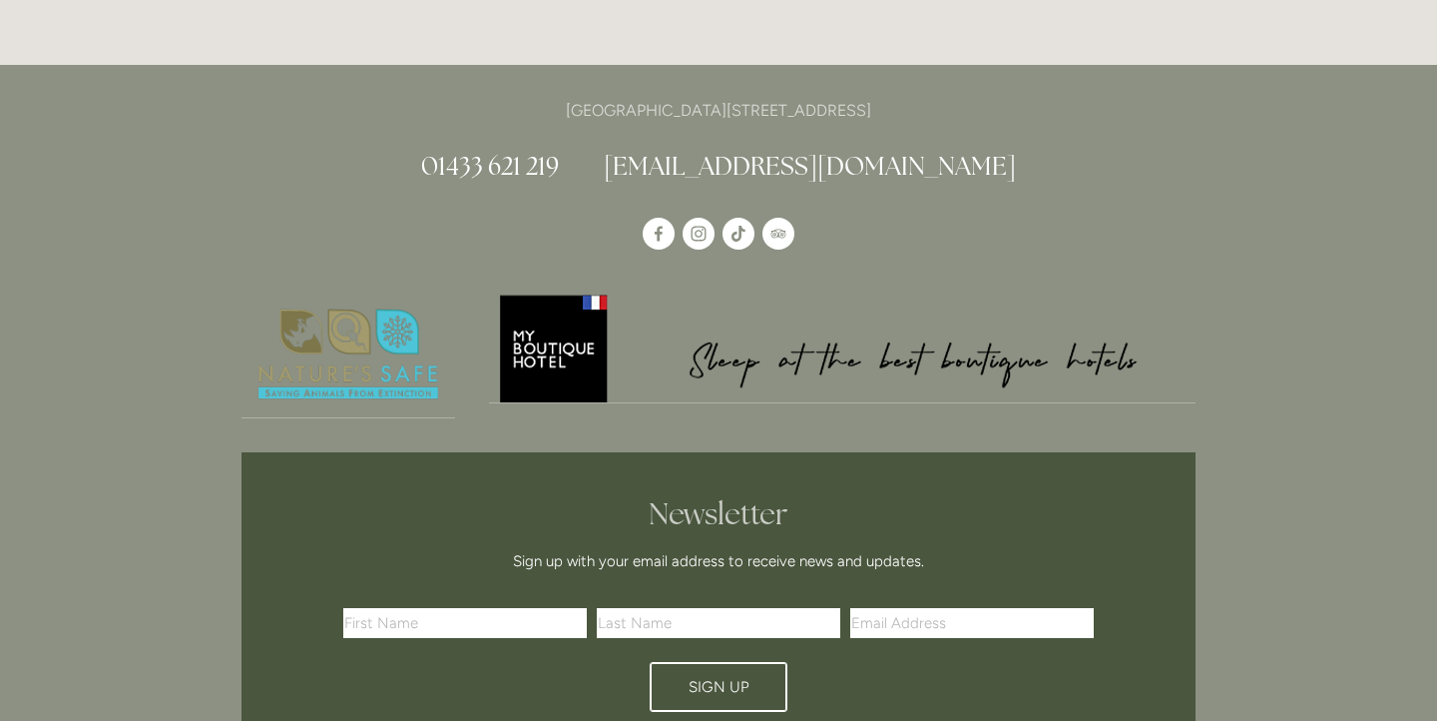
scroll to position [5966, 0]
